Goal: Task Accomplishment & Management: Manage account settings

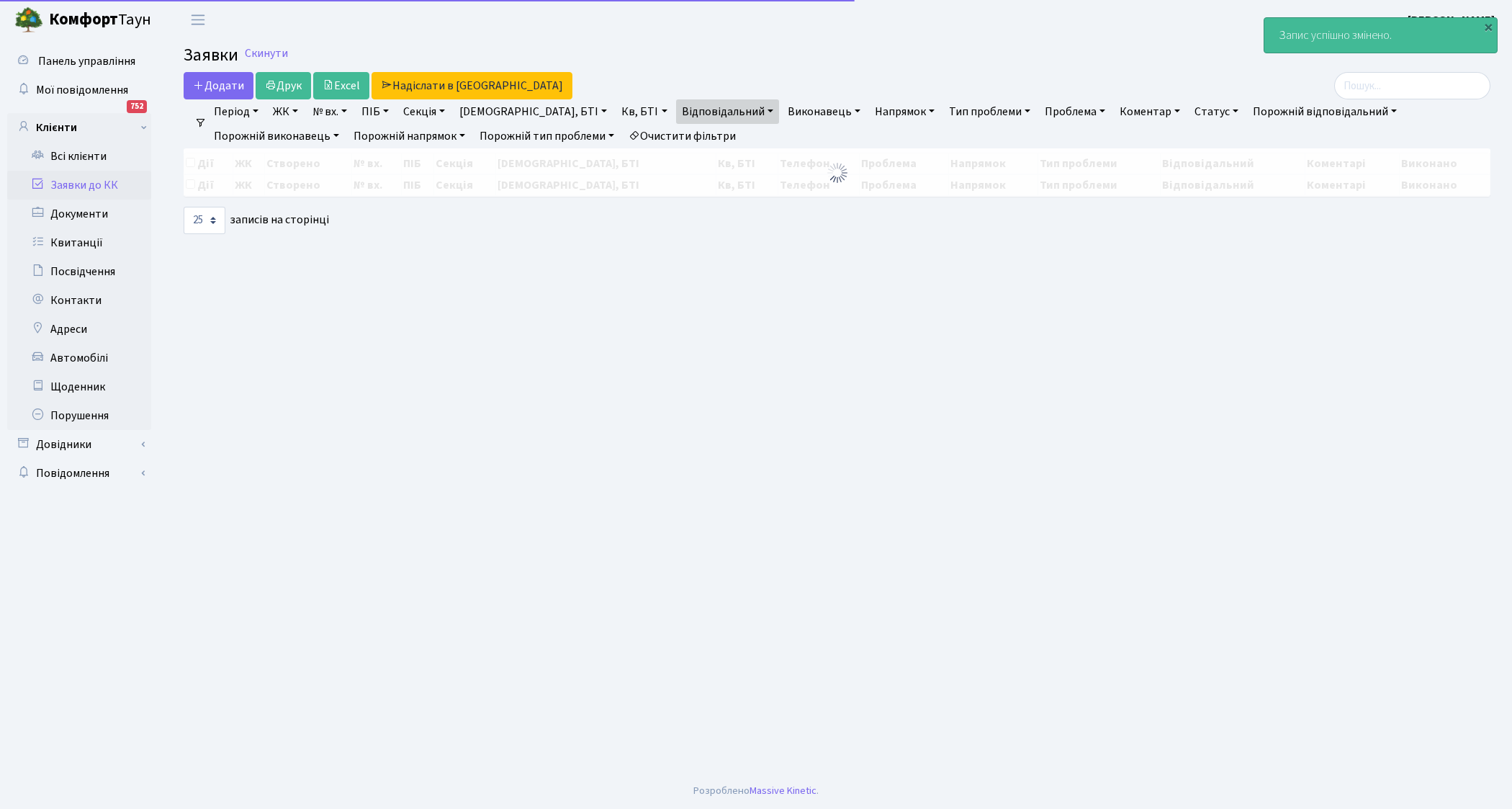
select select "25"
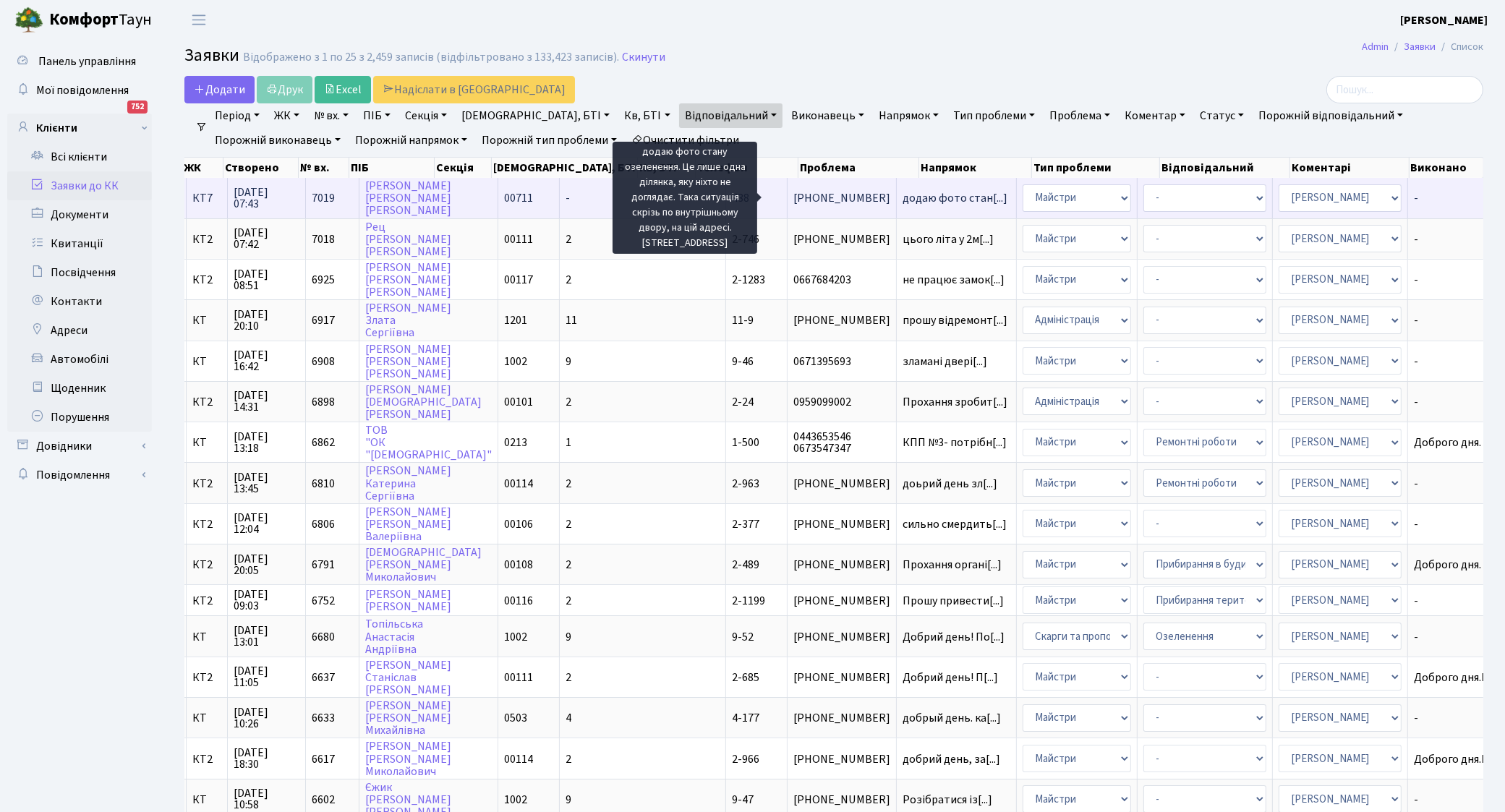
click at [903, 203] on span "додаю фото стан[...]" at bounding box center [955, 197] width 105 height 16
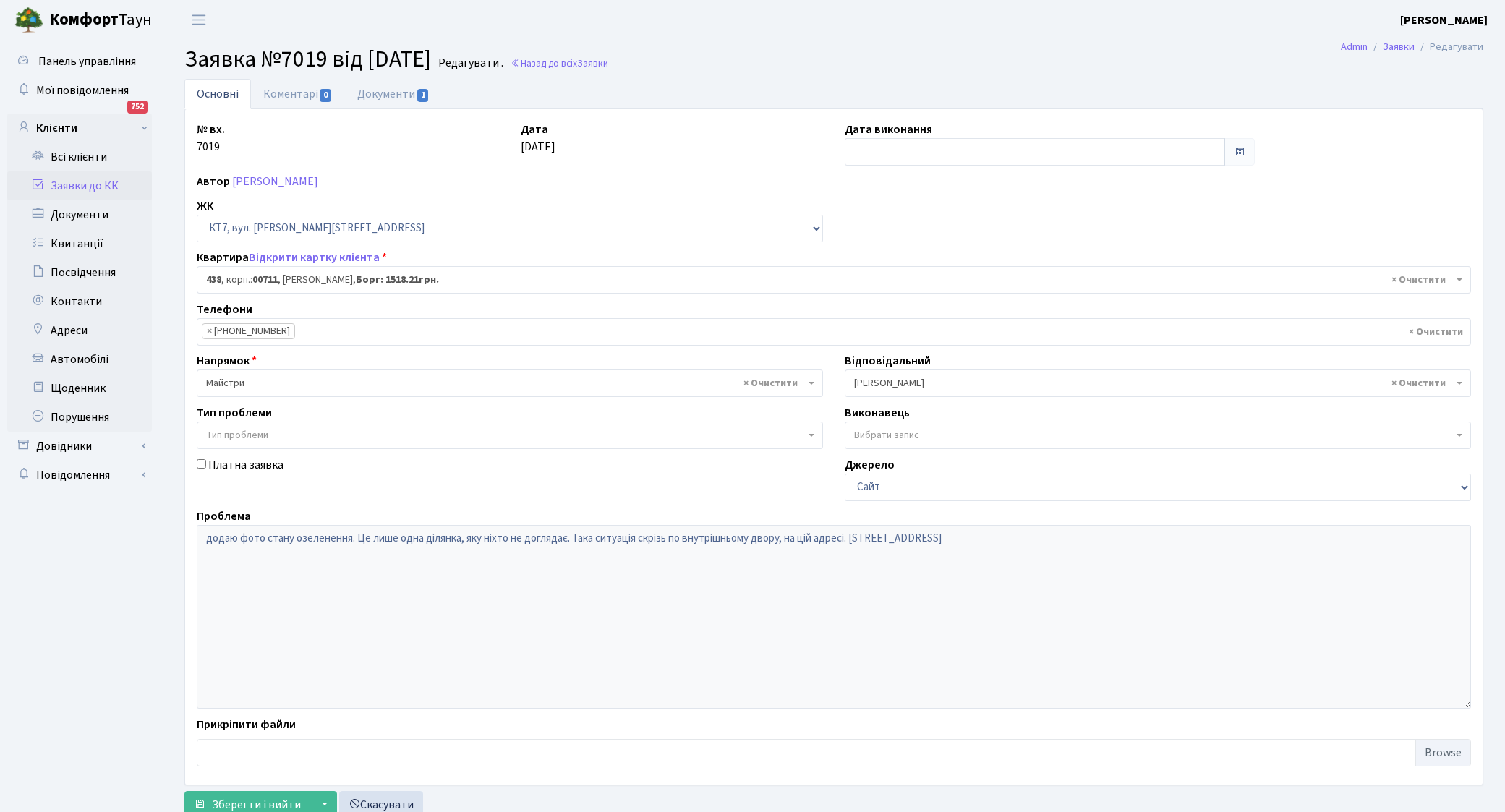
select select "19021"
click at [403, 88] on link "Документи 1" at bounding box center [393, 93] width 97 height 29
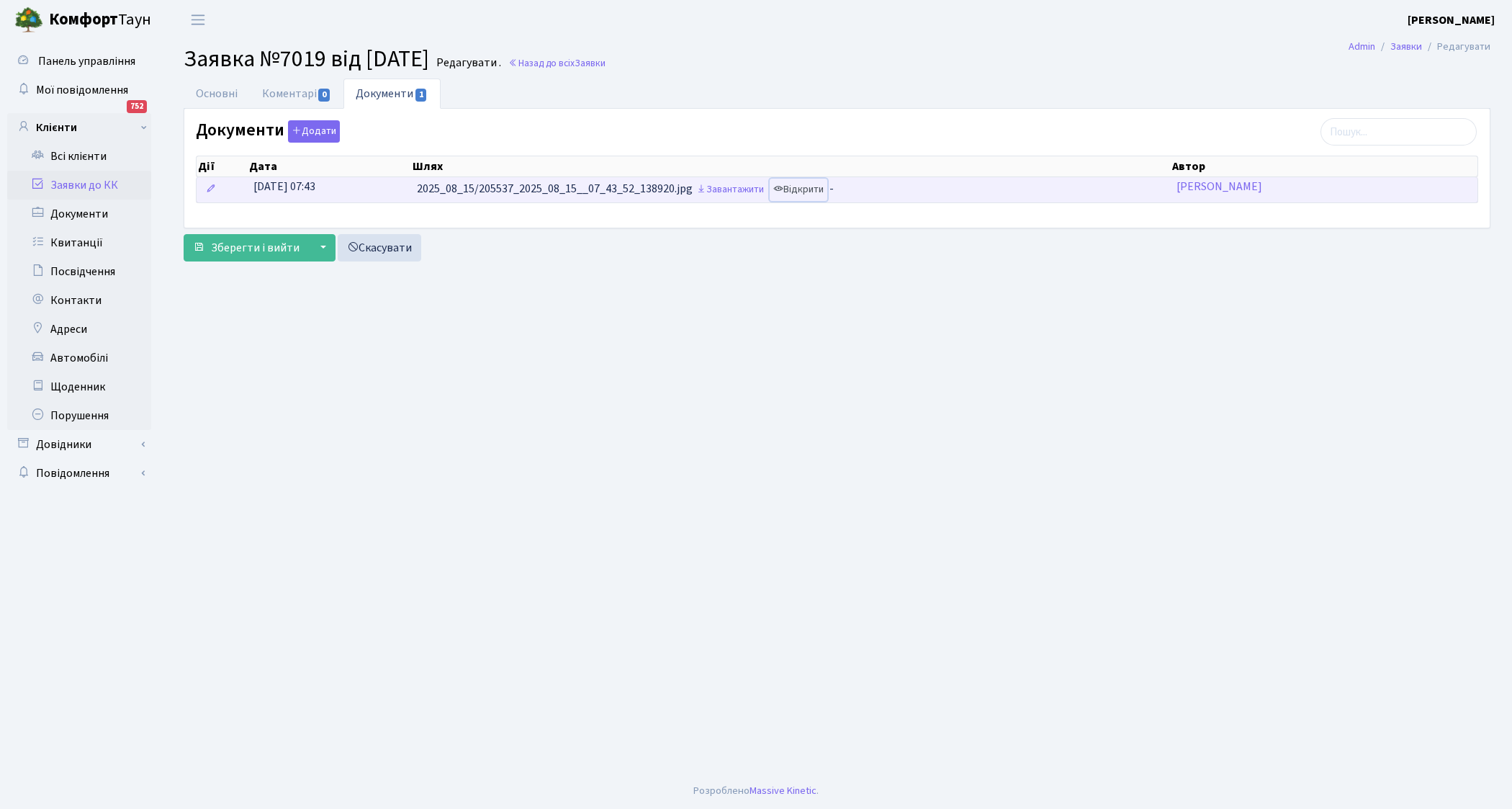
click at [811, 189] on link "Відкрити" at bounding box center [798, 189] width 57 height 22
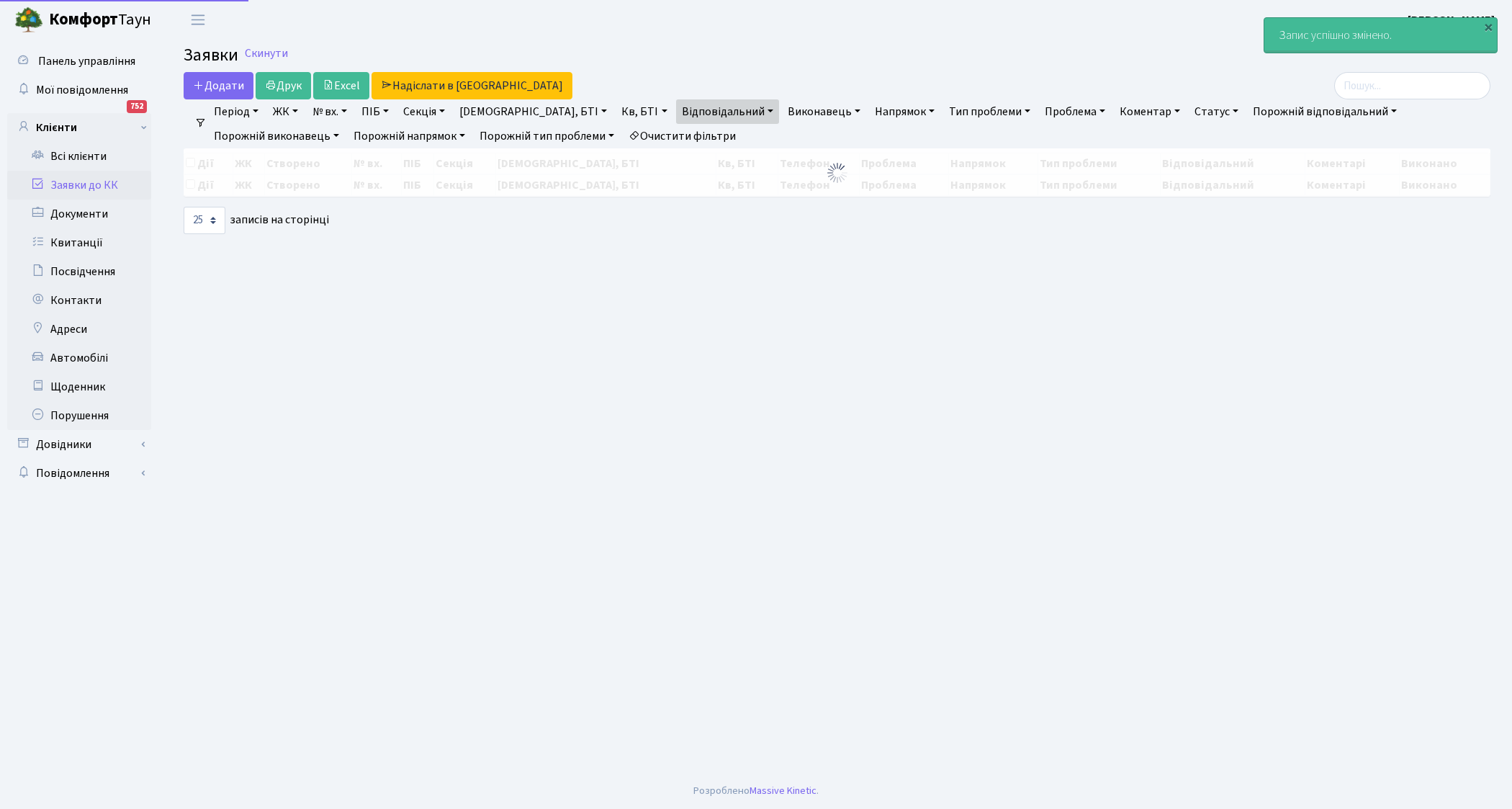
select select "25"
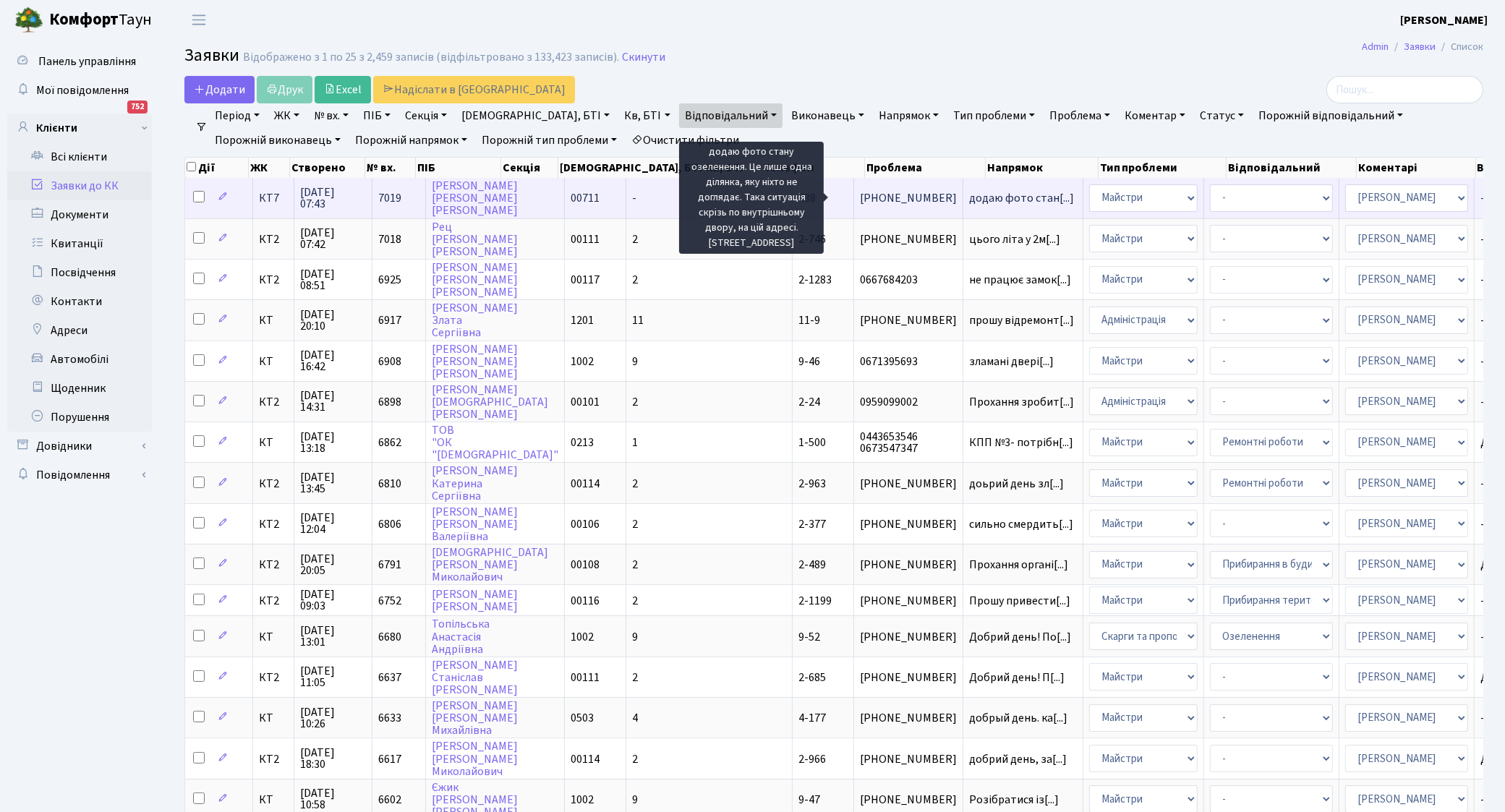
click at [969, 197] on span "додаю фото стан[...]" at bounding box center [1021, 197] width 105 height 16
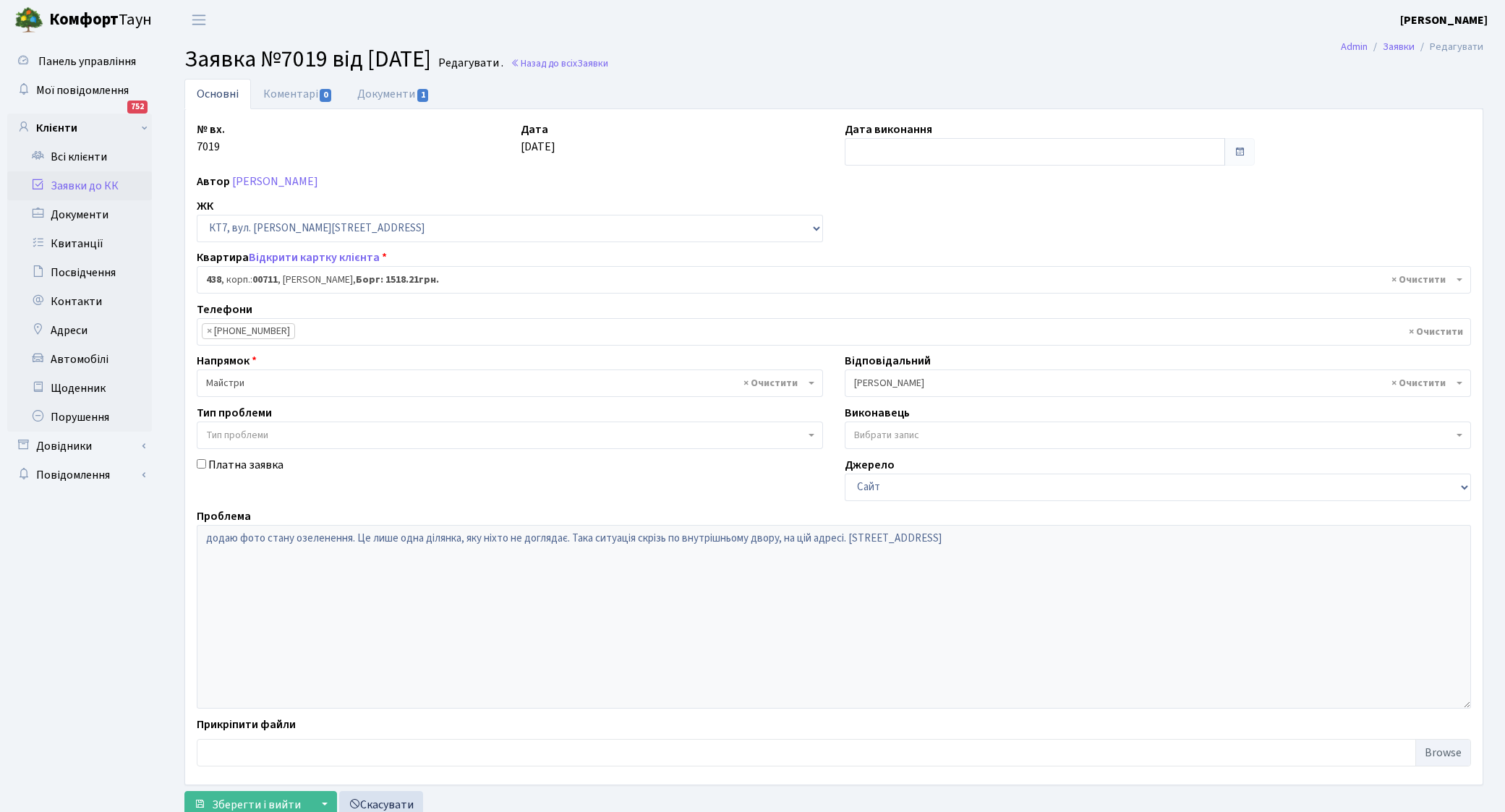
select select "19021"
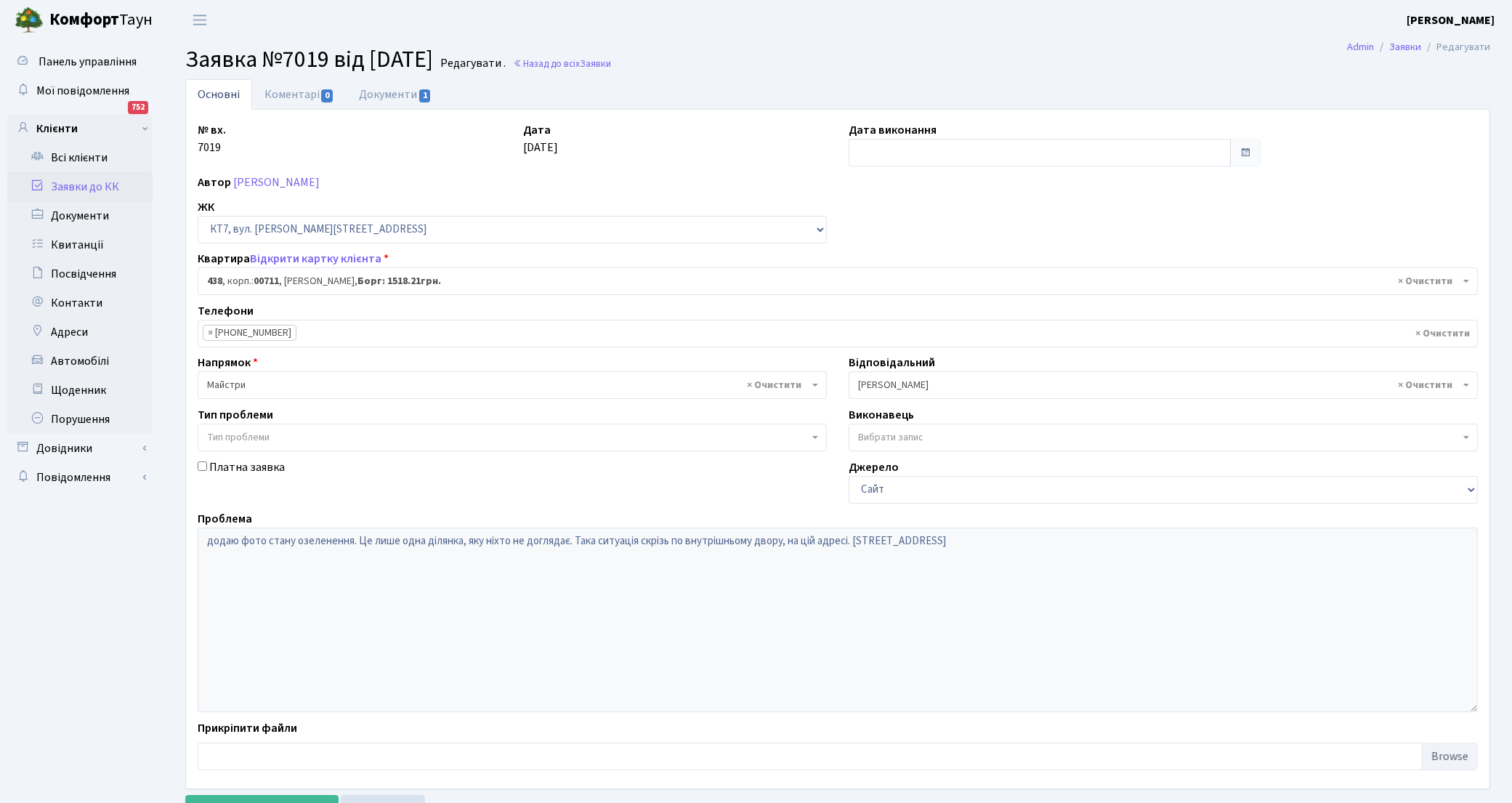
click at [1466, 386] on b at bounding box center [1466, 384] width 6 height 3
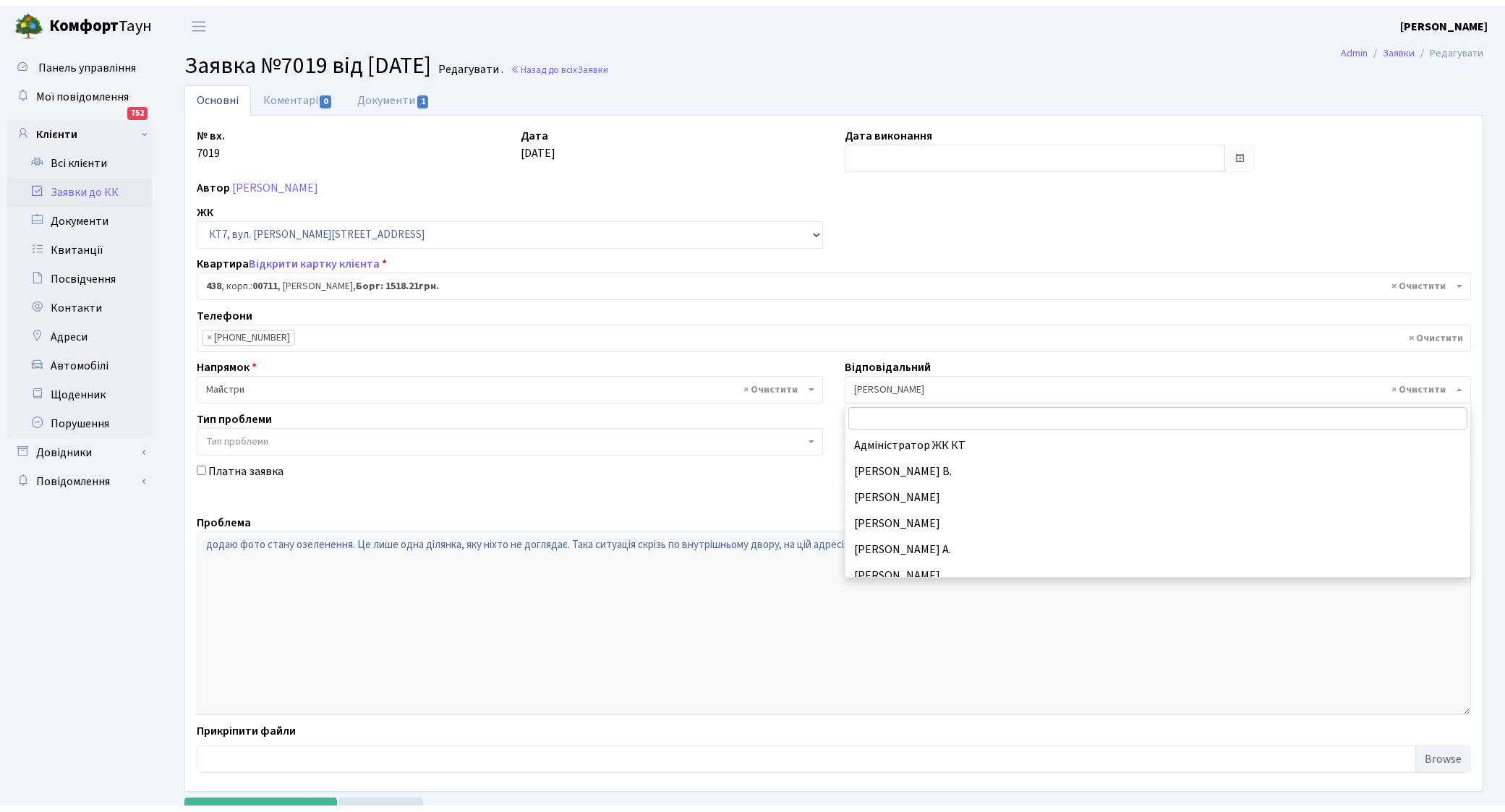
scroll to position [442, 0]
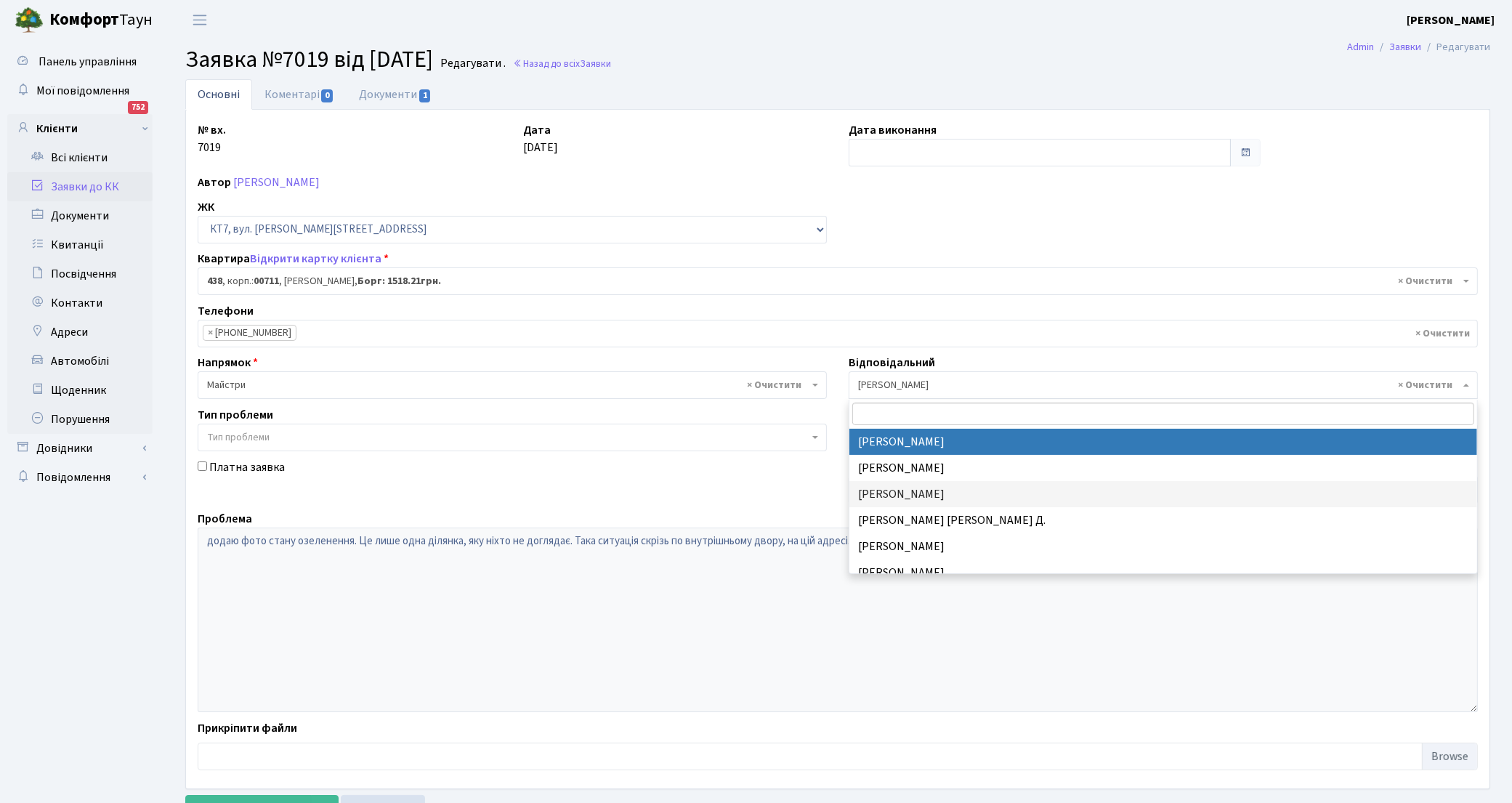
select select "25"
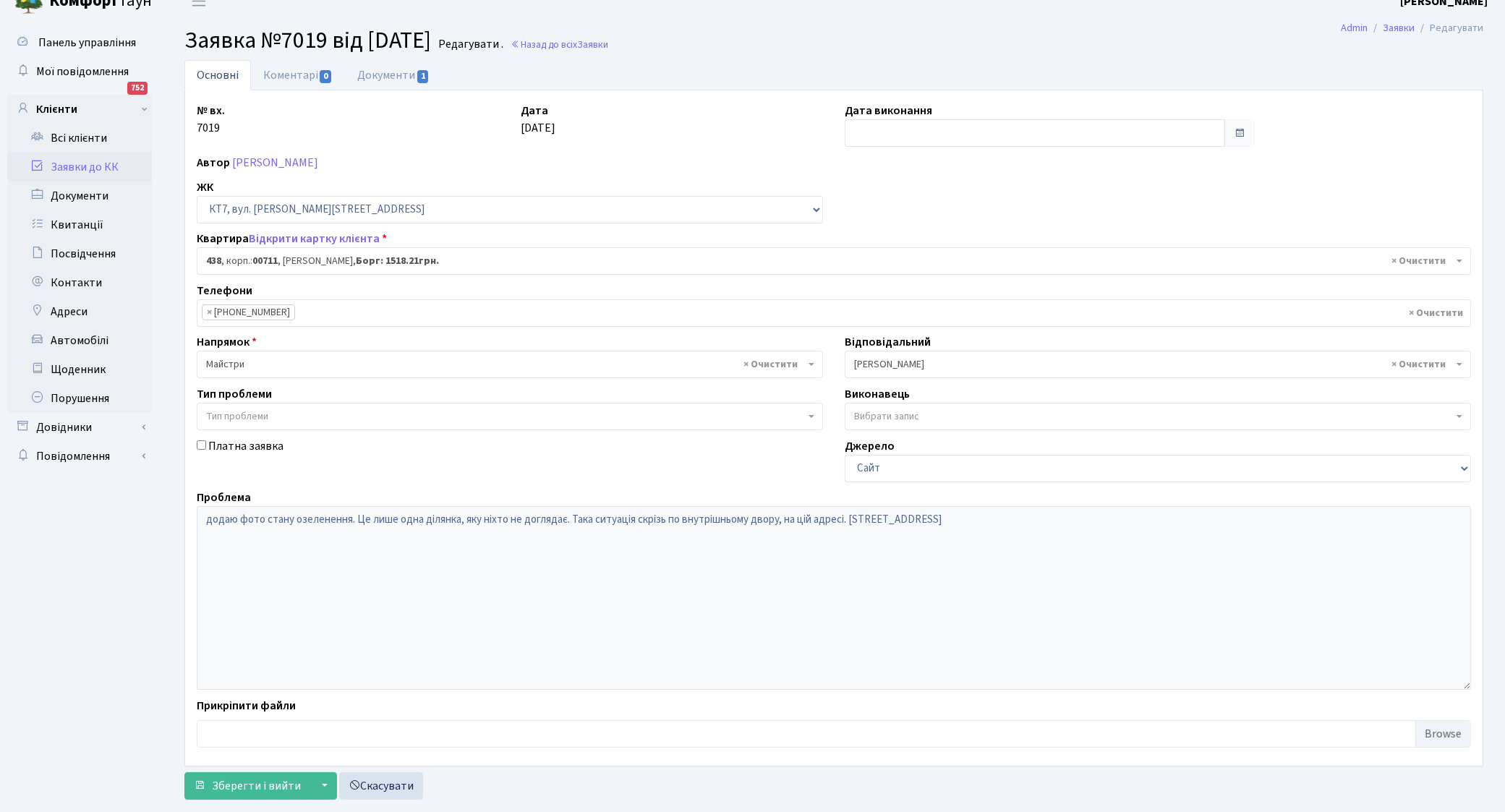
scroll to position [51, 0]
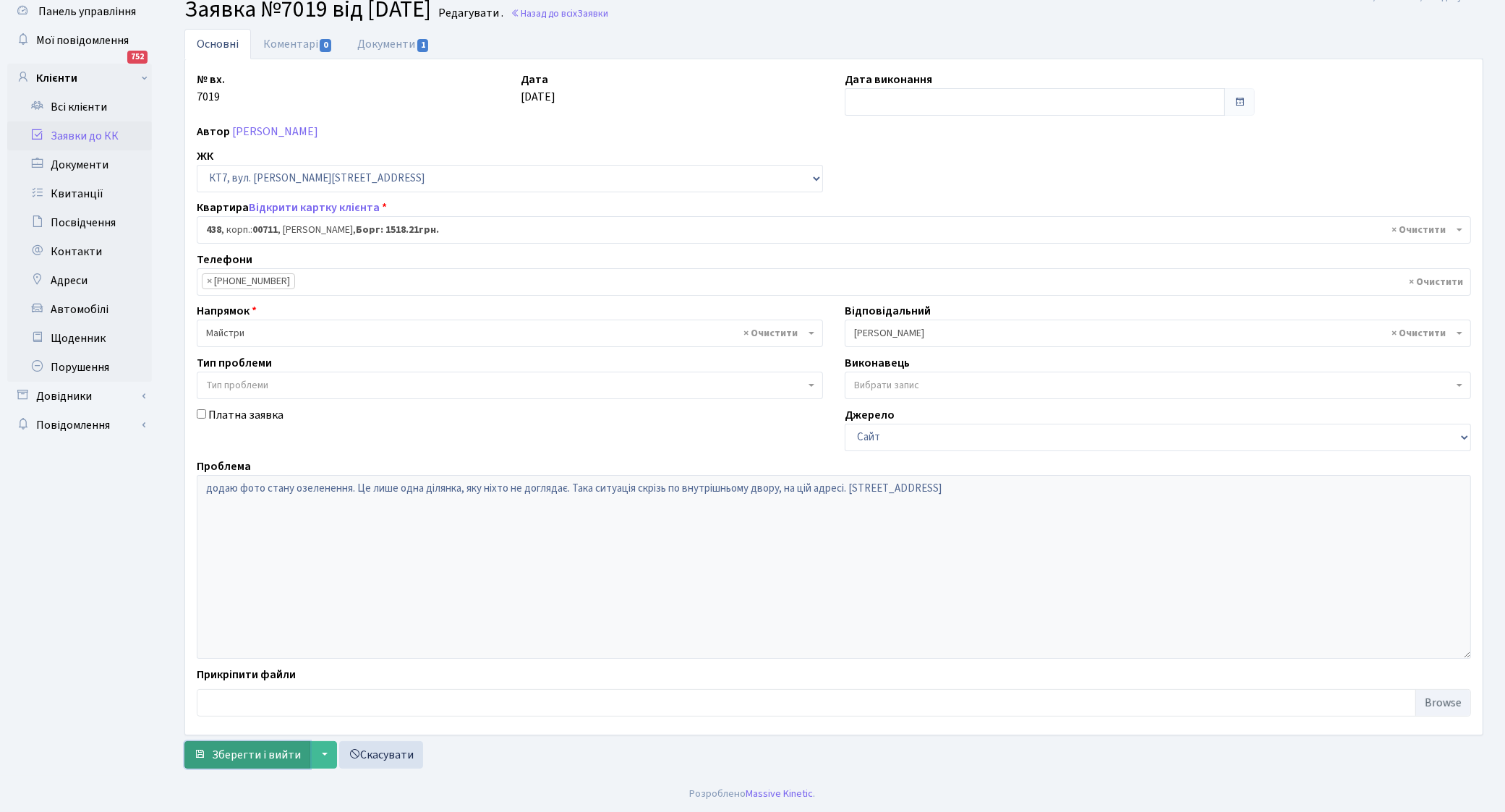
drag, startPoint x: 214, startPoint y: 749, endPoint x: 286, endPoint y: 743, distance: 72.2
click at [214, 749] on span "Зберегти і вийти" at bounding box center [256, 754] width 89 height 16
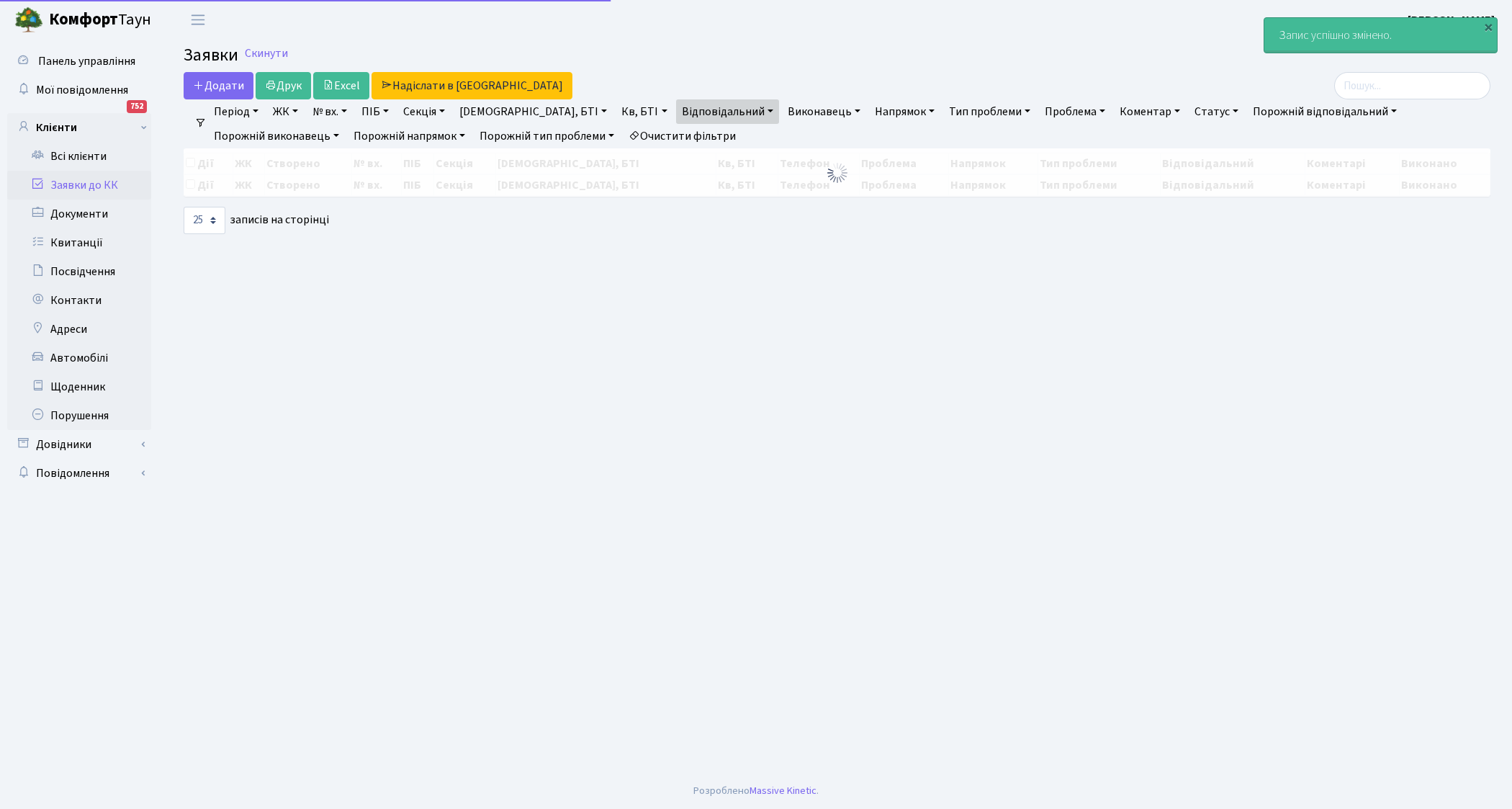
select select "25"
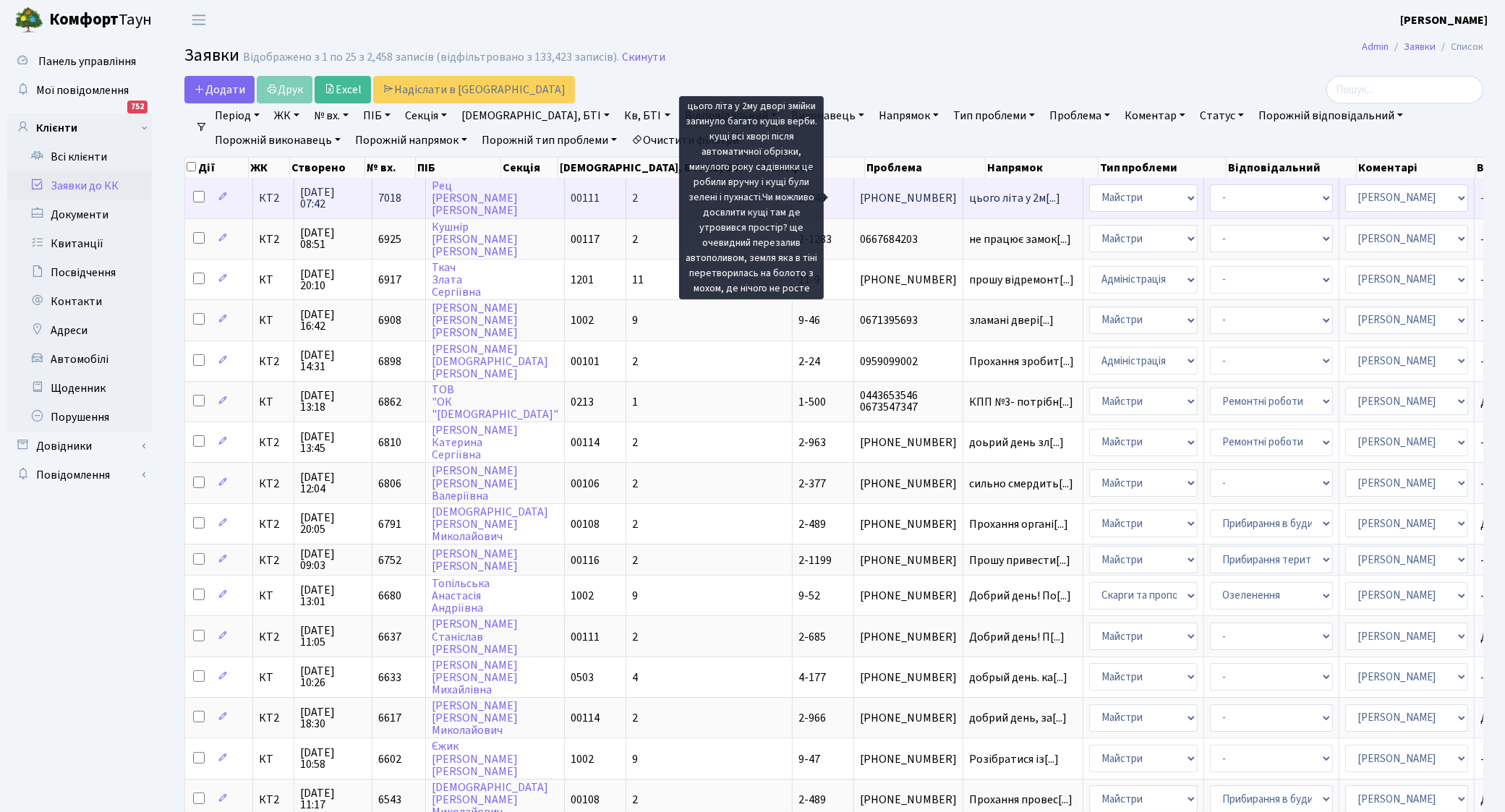
click at [969, 200] on span "цього літа у 2м[...]" at bounding box center [1014, 197] width 91 height 16
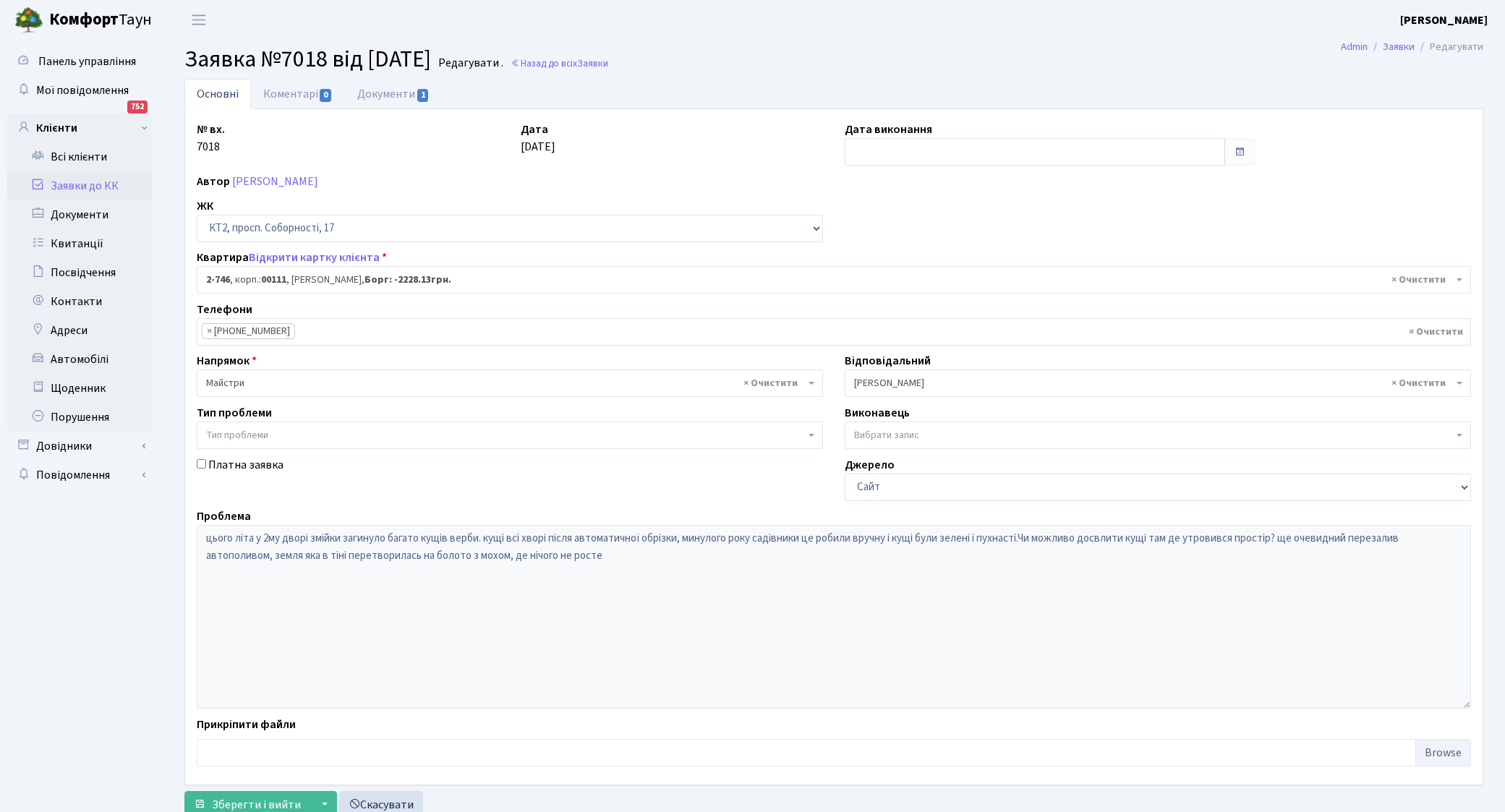
select select "15798"
click at [402, 95] on link "Документи 1" at bounding box center [393, 93] width 97 height 29
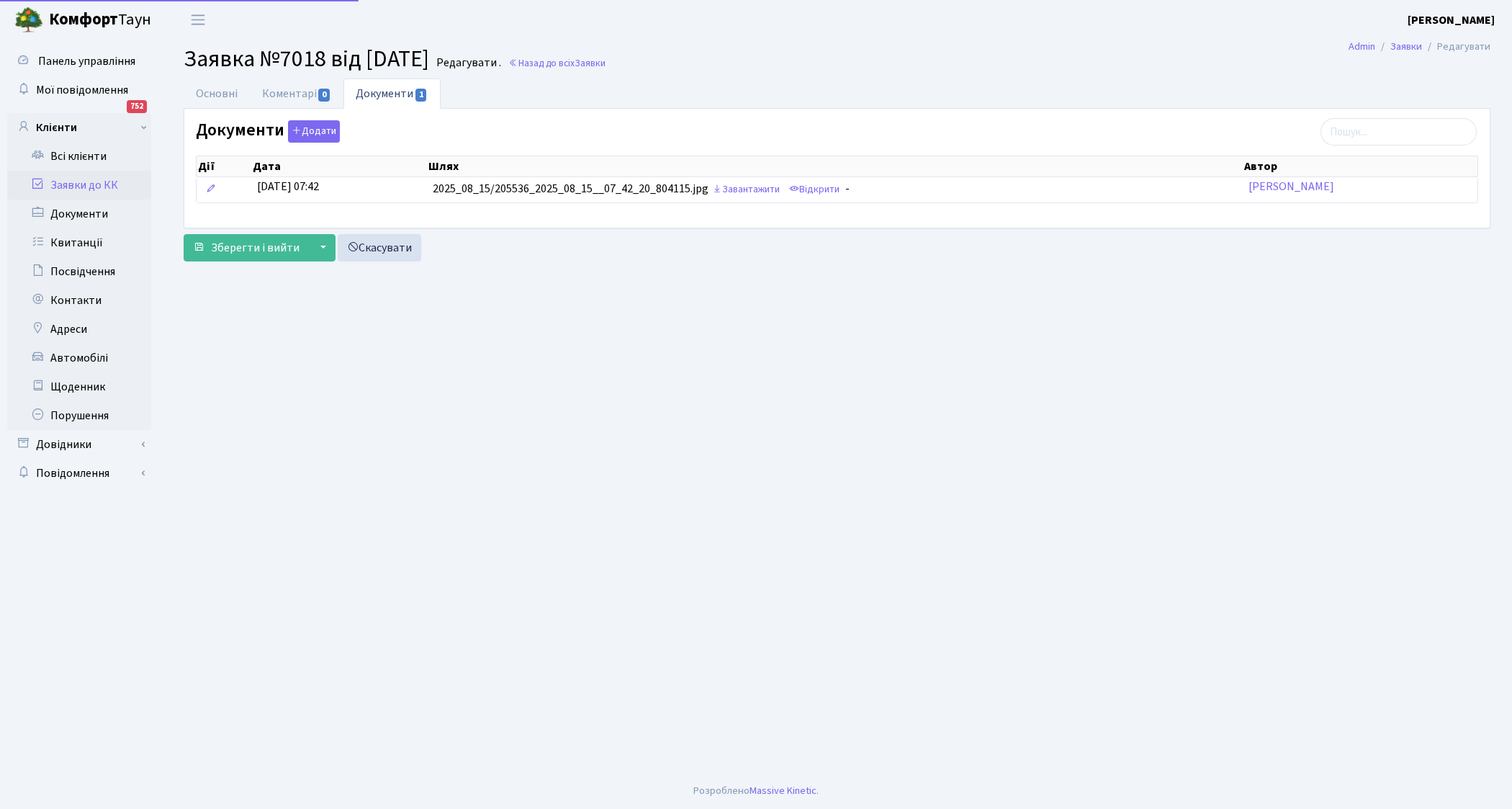
click at [400, 95] on link "Документи 1" at bounding box center [392, 93] width 97 height 30
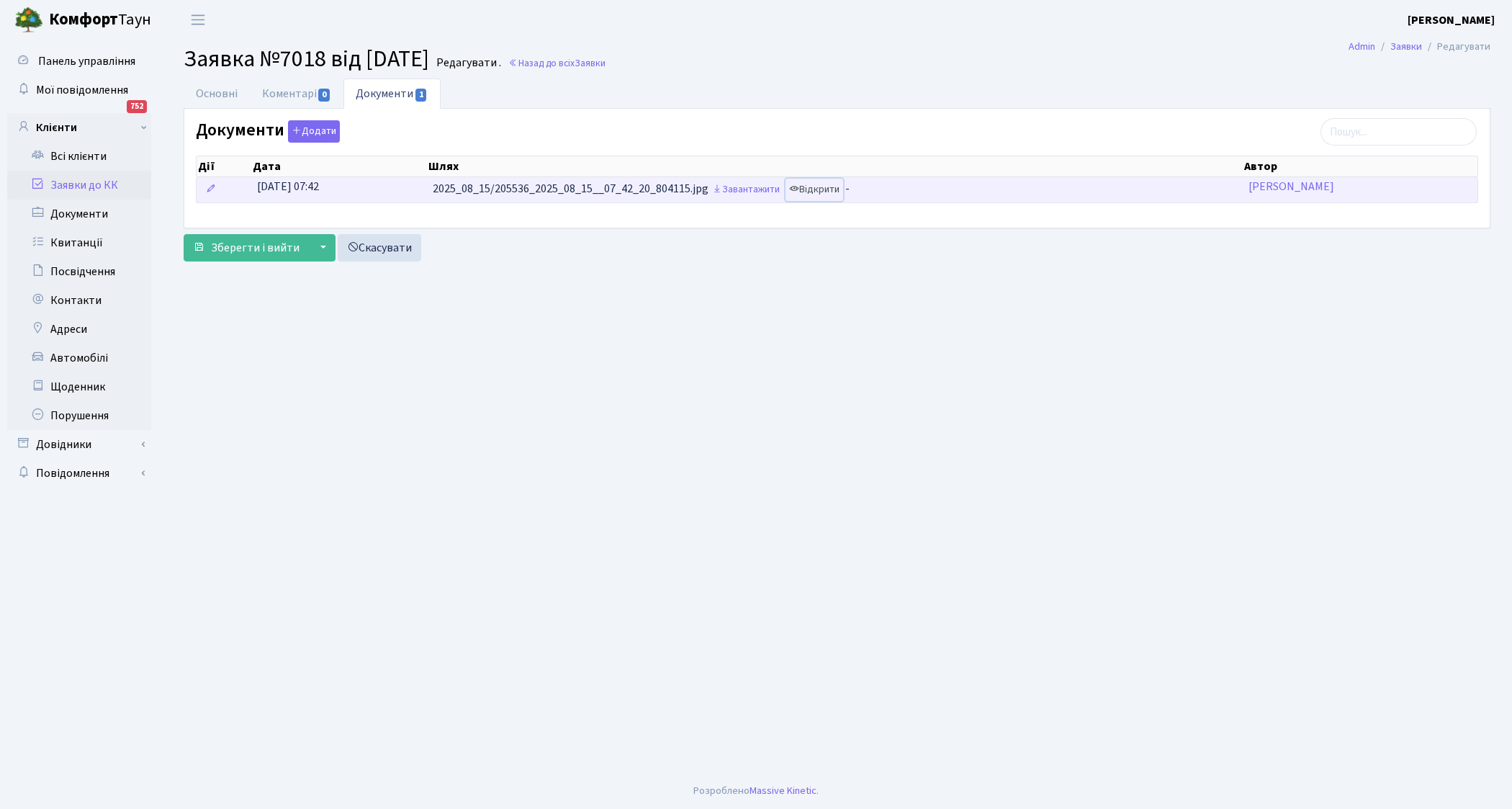
click at [843, 188] on link "Відкрити" at bounding box center [814, 189] width 57 height 22
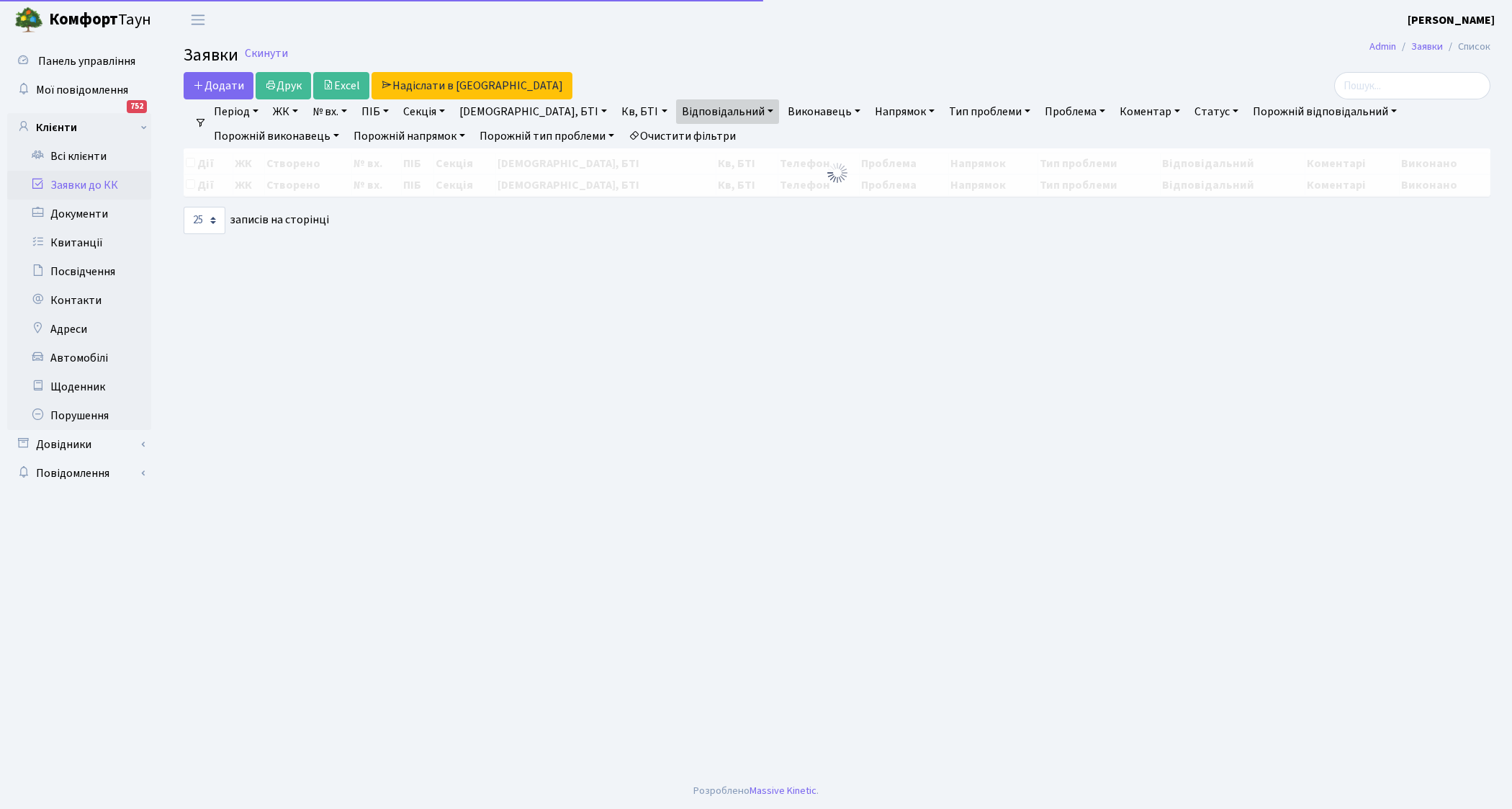
select select "25"
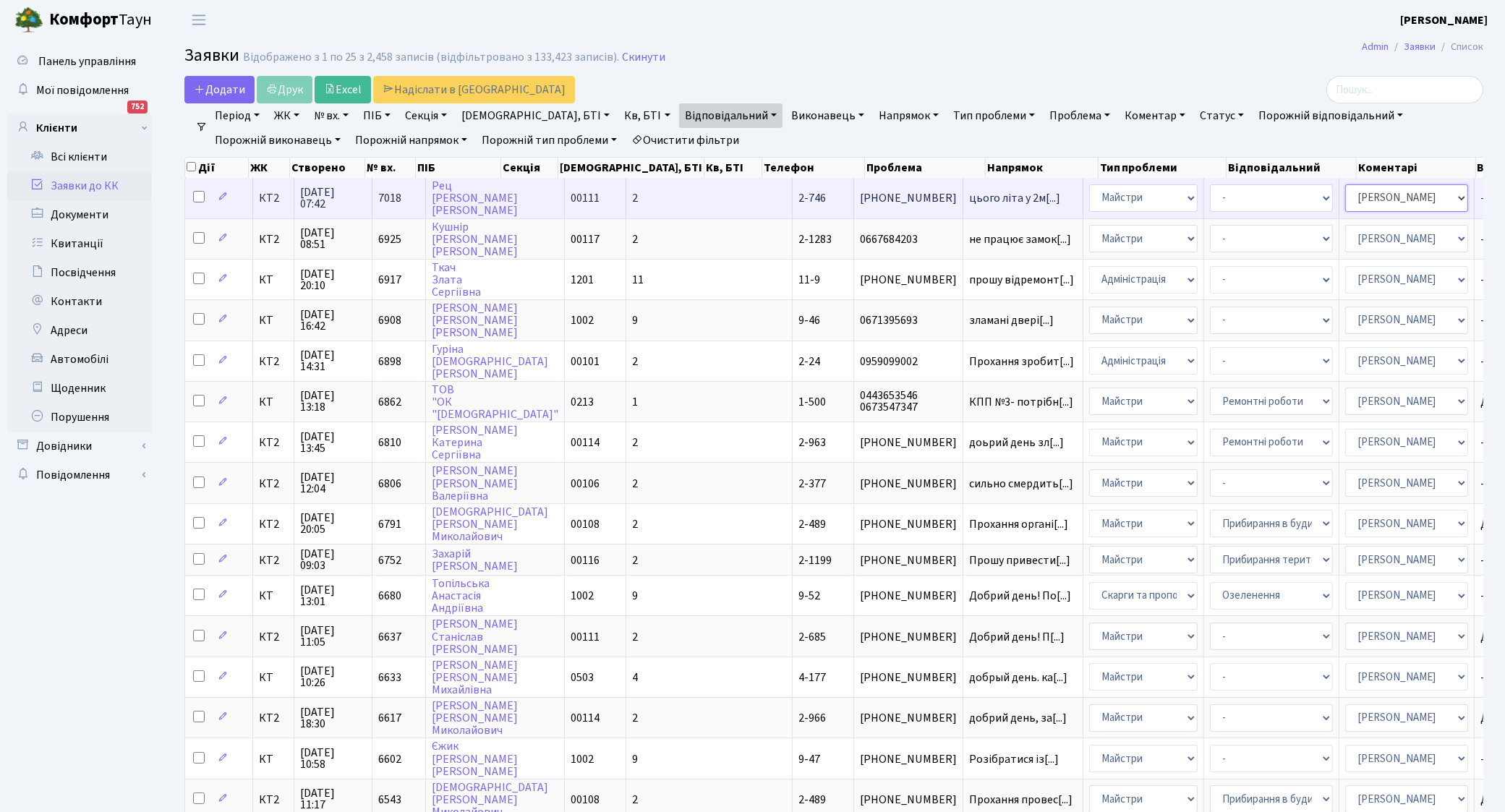
click at [1345, 199] on select "- Адміністратор ЖК КТ [PERSON_NAME] [PERSON_NAME]В. Дядюшкін [PERSON_NAME]Ю. [P…" at bounding box center [1406, 197] width 123 height 28
click at [1089, 199] on select "- Адміністрація Домофон, СКД Ліфт Майстри Сантехніка Економічний відділ Електри…" at bounding box center [1144, 197] width 109 height 28
select select "5"
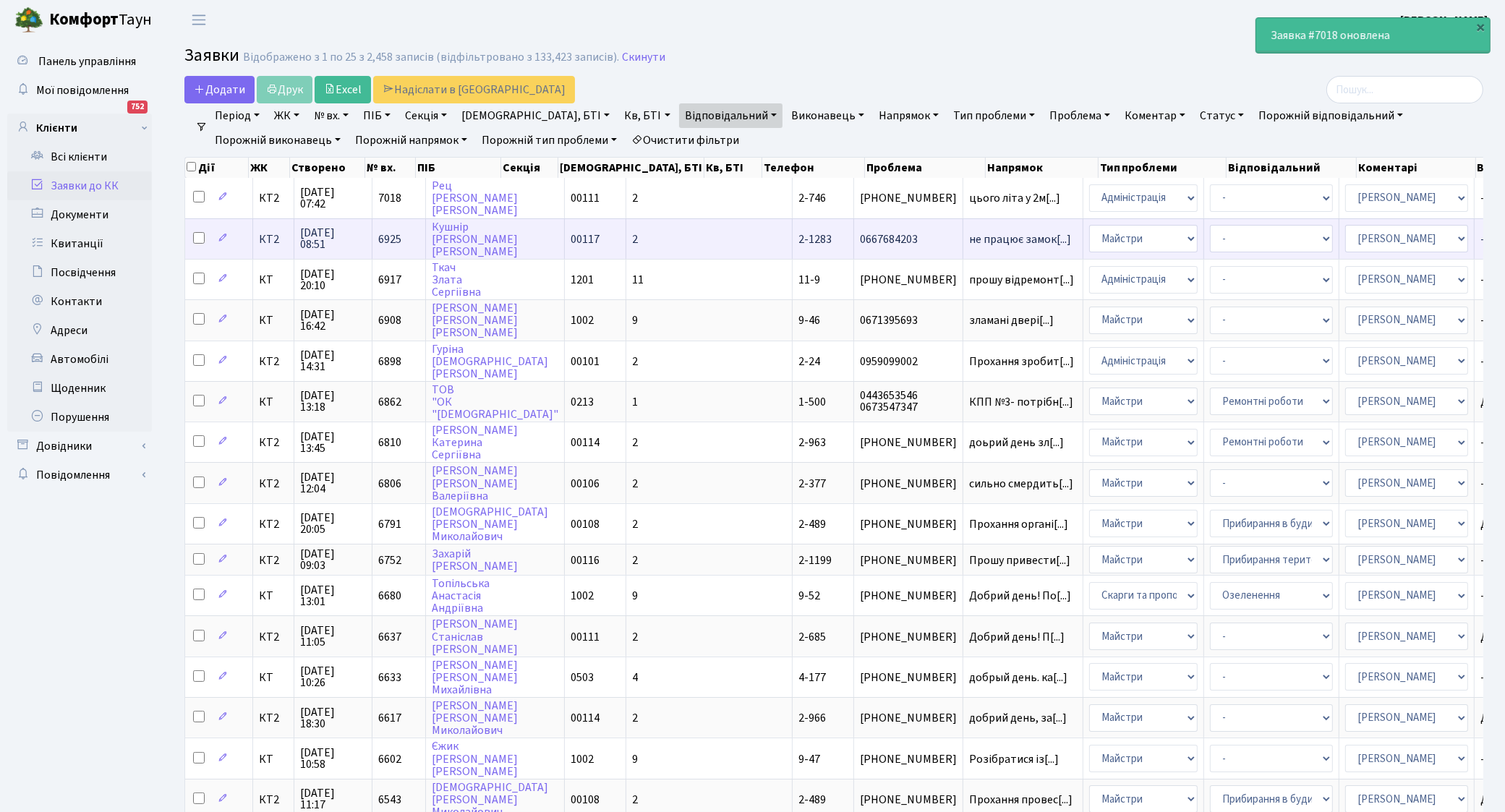
scroll to position [90, 0]
